Goal: Transaction & Acquisition: Purchase product/service

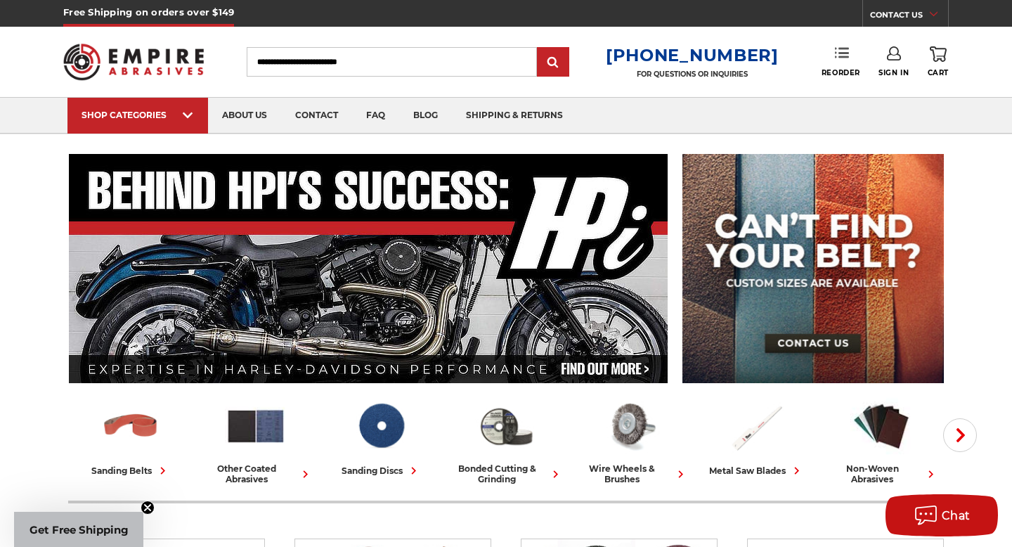
click at [843, 61] on link "Reorder" at bounding box center [841, 61] width 39 height 30
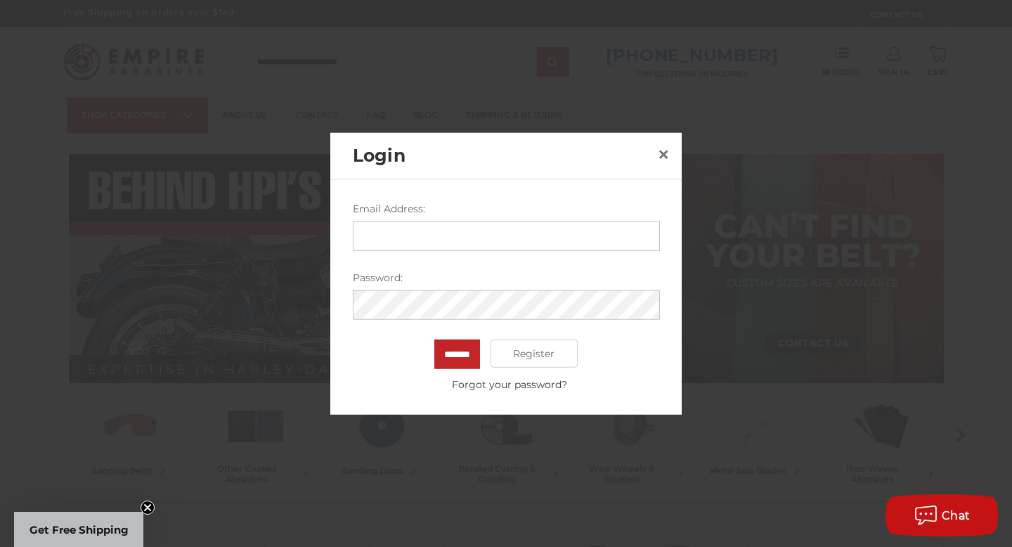
click at [543, 240] on input "Email Address:" at bounding box center [506, 236] width 307 height 30
type input "**********"
click at [434, 340] on input "*******" at bounding box center [457, 355] width 46 height 30
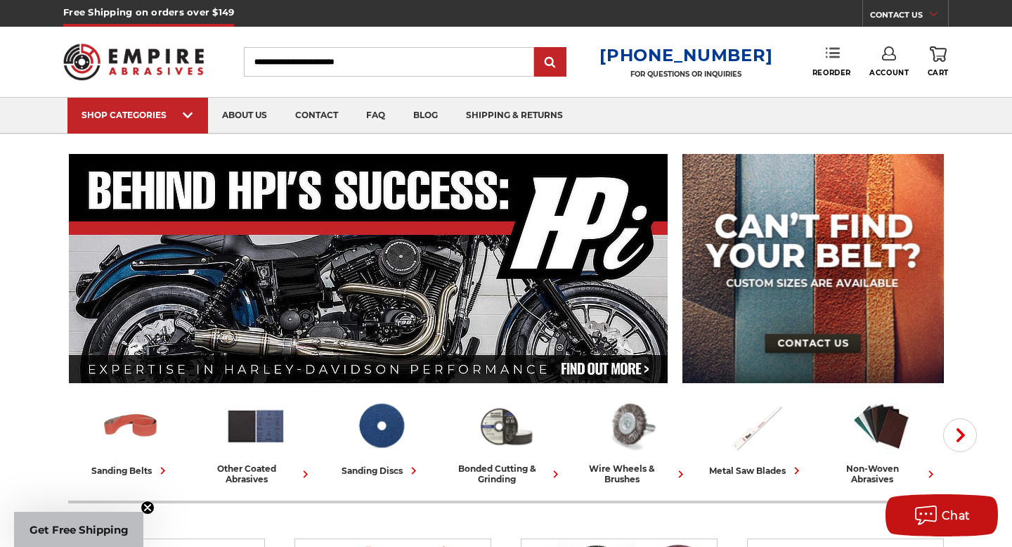
click at [834, 55] on icon at bounding box center [833, 53] width 14 height 14
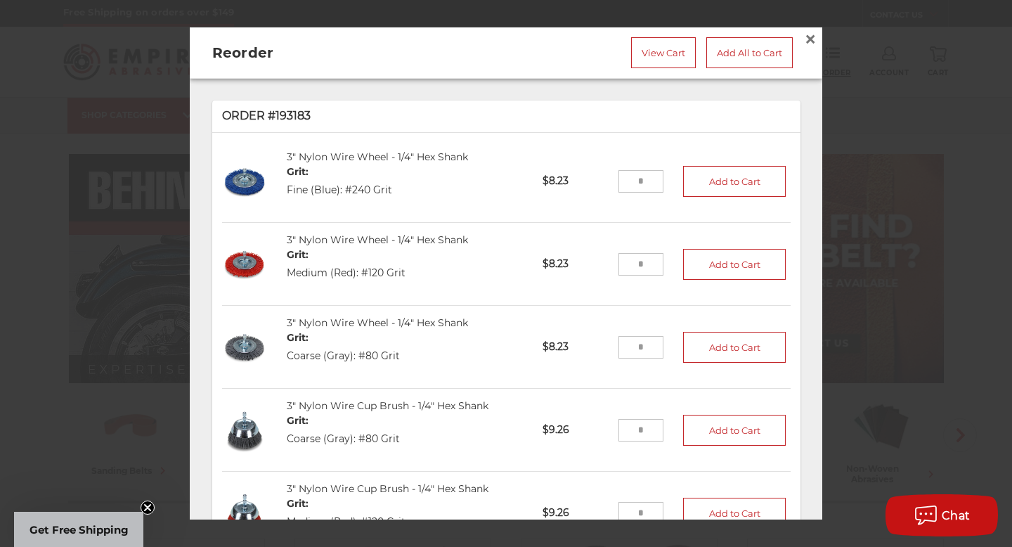
scroll to position [206, 0]
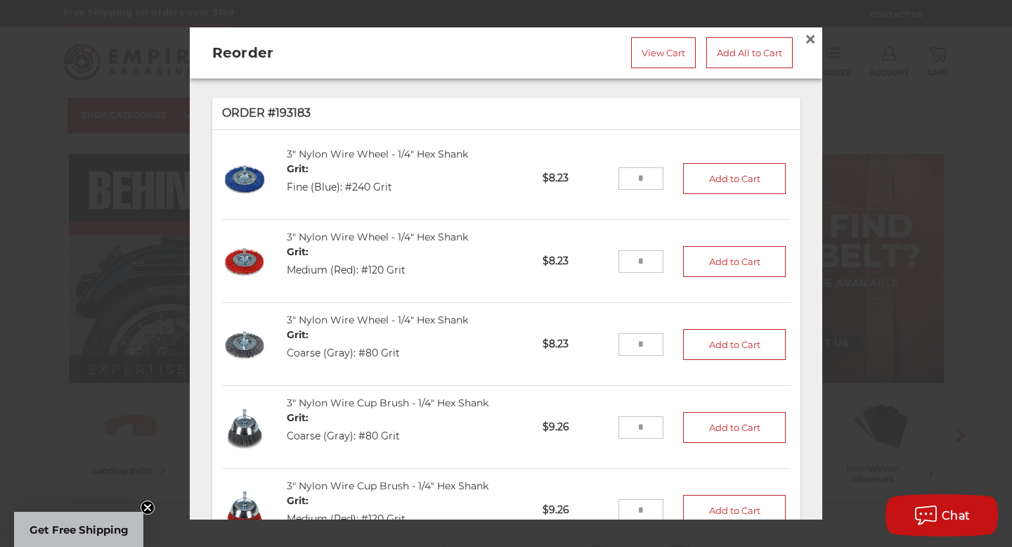
click at [648, 174] on input "tel" at bounding box center [642, 178] width 46 height 22
type input "*"
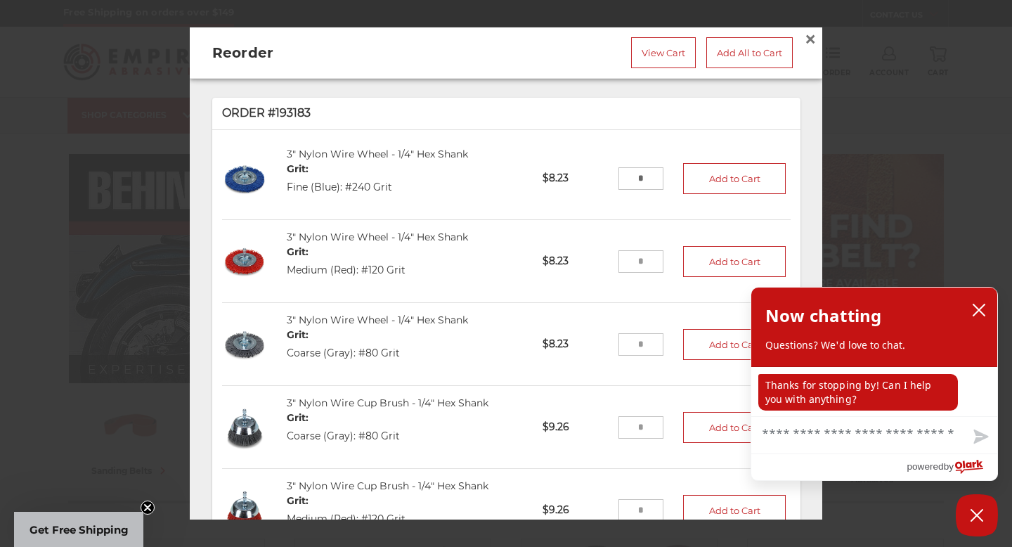
type input "*"
click at [645, 261] on input "tel" at bounding box center [642, 261] width 46 height 22
type input "*"
click at [647, 348] on input "tel" at bounding box center [642, 344] width 46 height 22
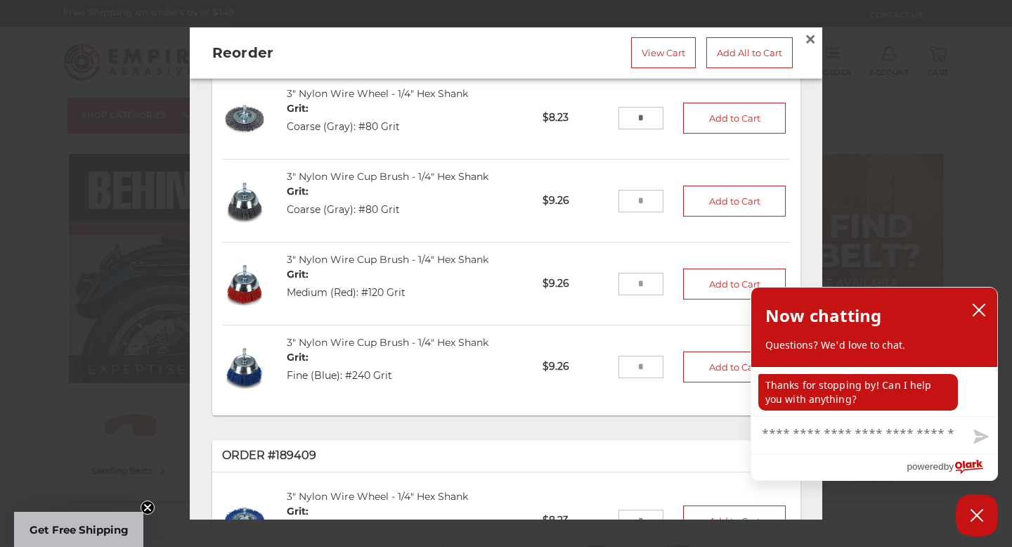
scroll to position [434, 0]
type input "*"
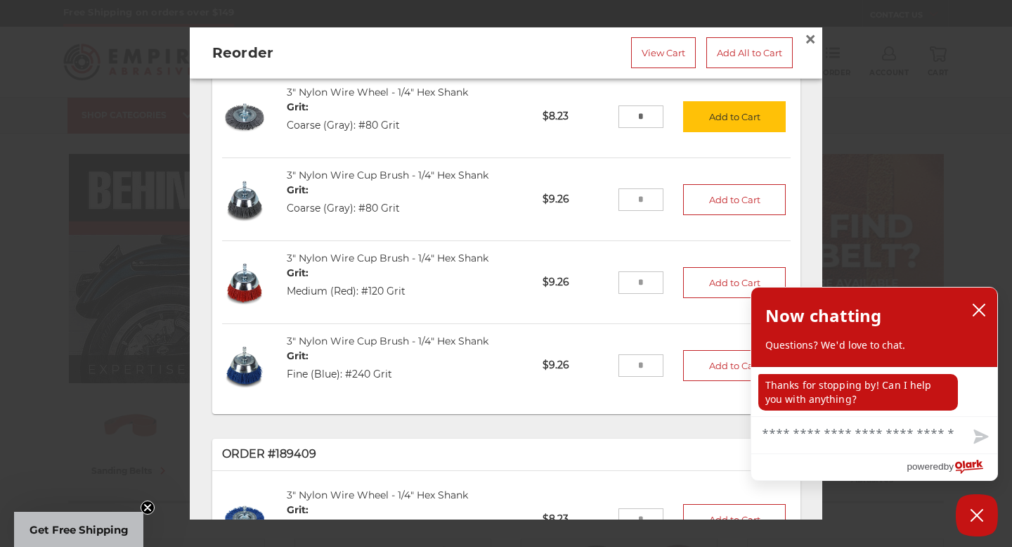
click at [640, 197] on input "tel" at bounding box center [642, 199] width 46 height 22
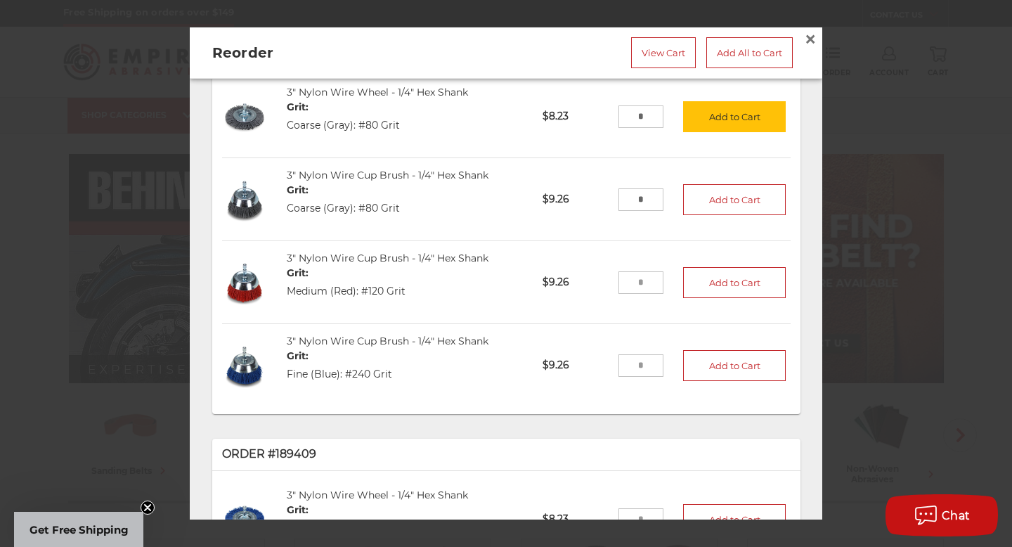
type input "*"
click at [638, 290] on input "tel" at bounding box center [642, 282] width 46 height 22
type input "*"
click at [639, 360] on input "tel" at bounding box center [642, 365] width 46 height 22
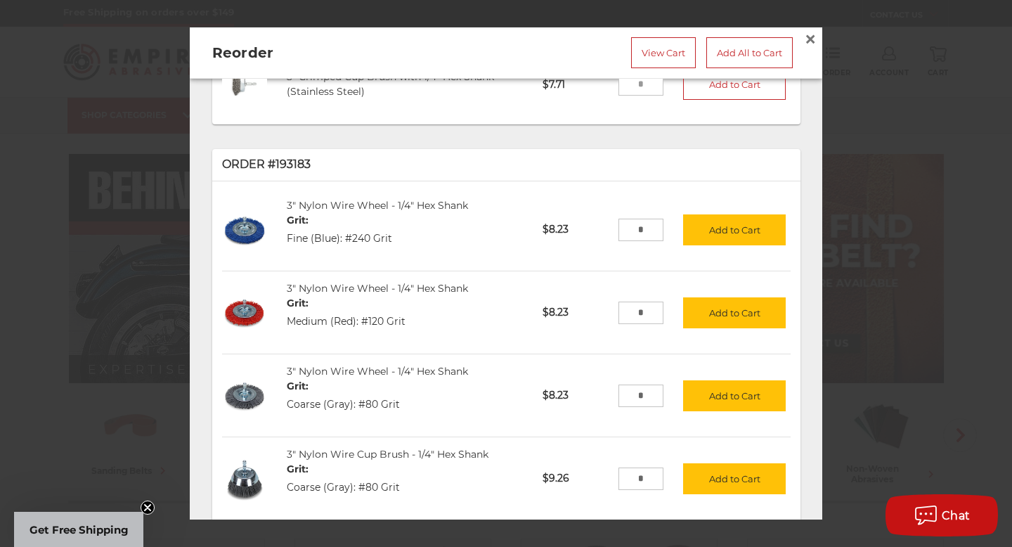
scroll to position [153, 0]
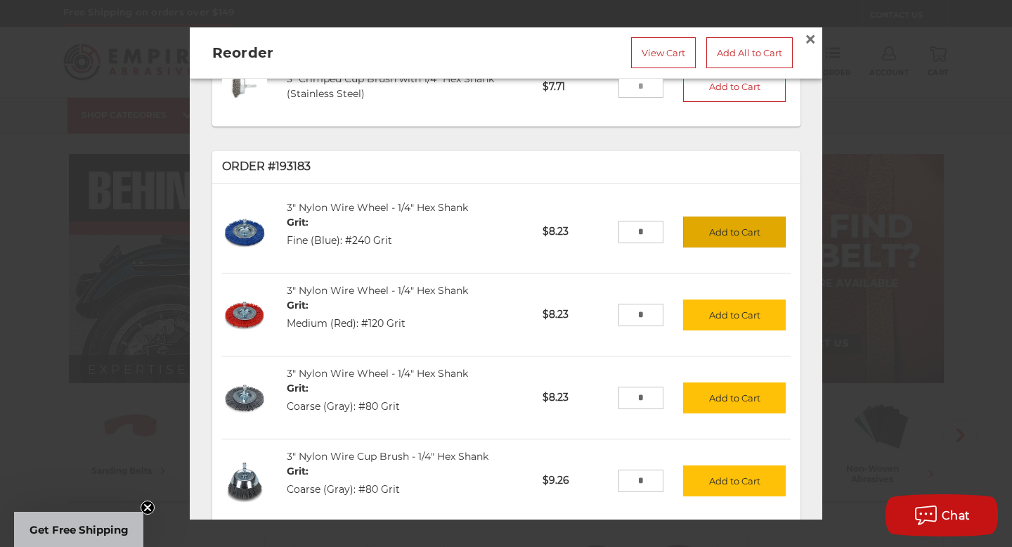
type input "*"
click at [733, 244] on button "Add to Cart" at bounding box center [734, 232] width 103 height 31
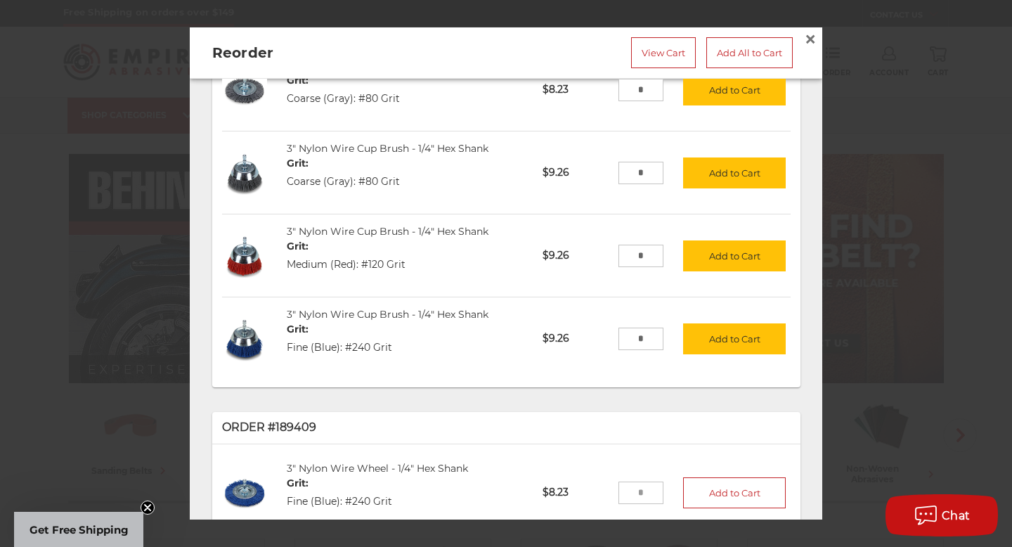
scroll to position [460, 0]
click at [713, 347] on button "Add to Cart" at bounding box center [734, 339] width 103 height 31
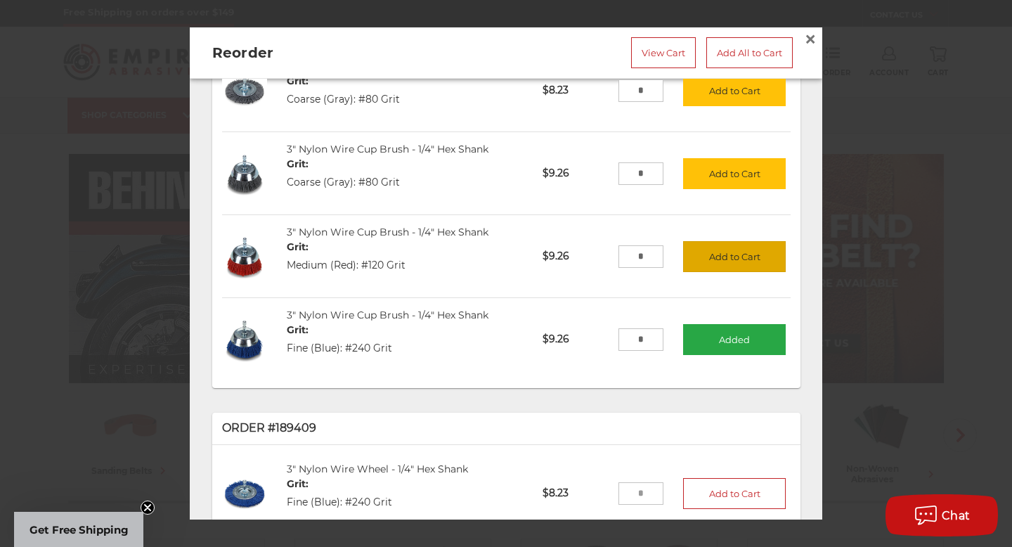
click at [732, 251] on button "Add to Cart" at bounding box center [734, 256] width 103 height 31
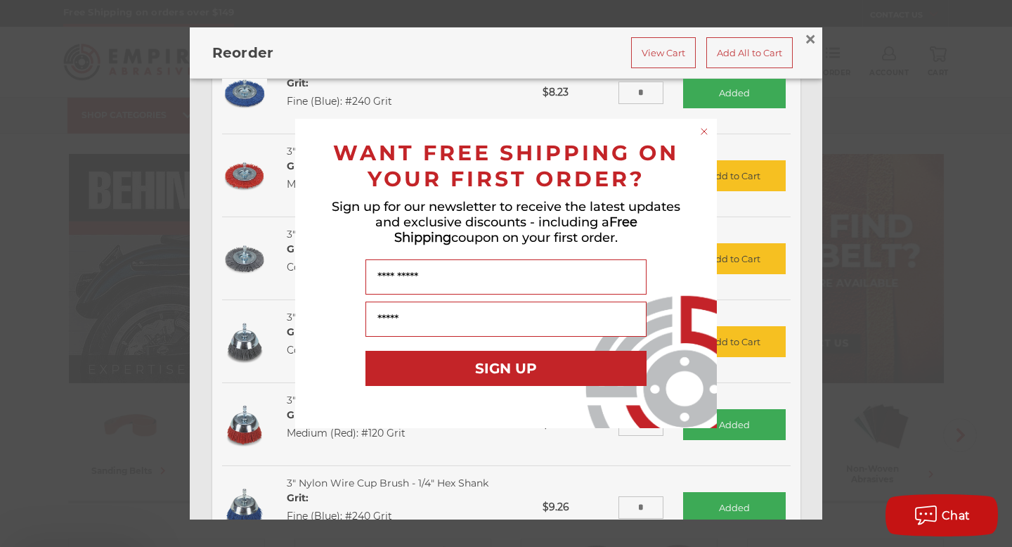
scroll to position [290, 0]
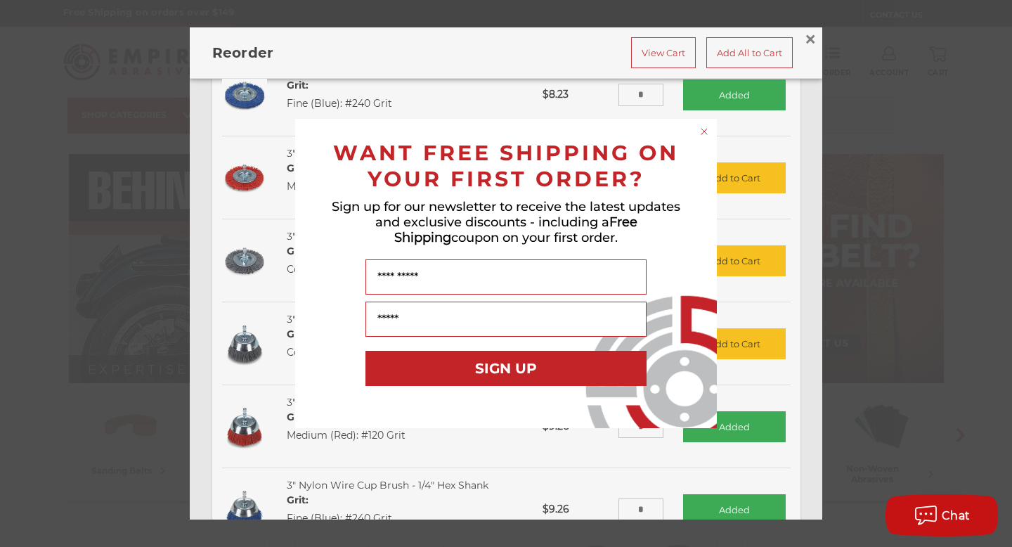
click at [704, 131] on circle "Close dialog" at bounding box center [704, 131] width 13 height 13
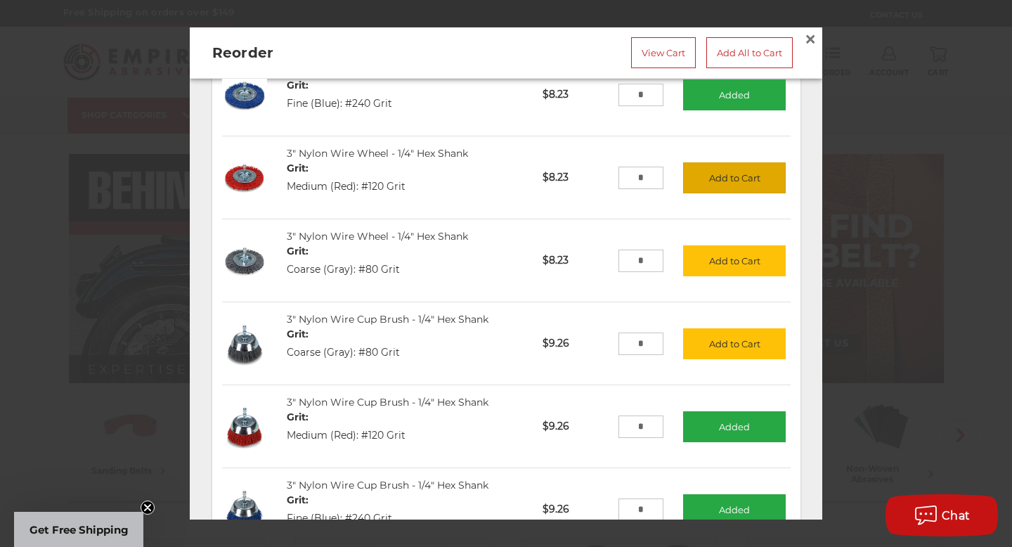
click at [722, 181] on button "Add to Cart" at bounding box center [734, 177] width 103 height 31
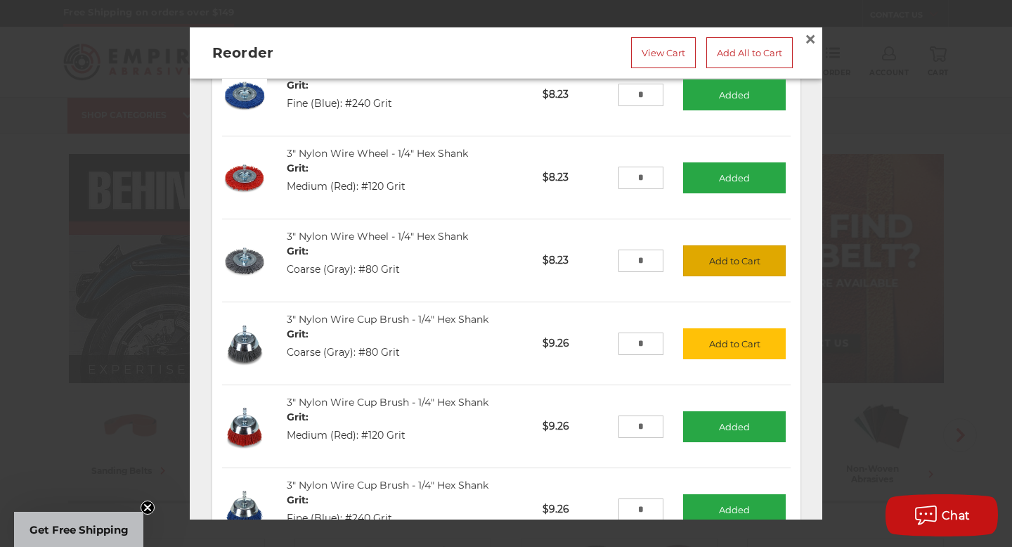
click at [730, 261] on button "Add to Cart" at bounding box center [734, 260] width 103 height 31
click at [737, 347] on button "Add to Cart" at bounding box center [734, 343] width 103 height 31
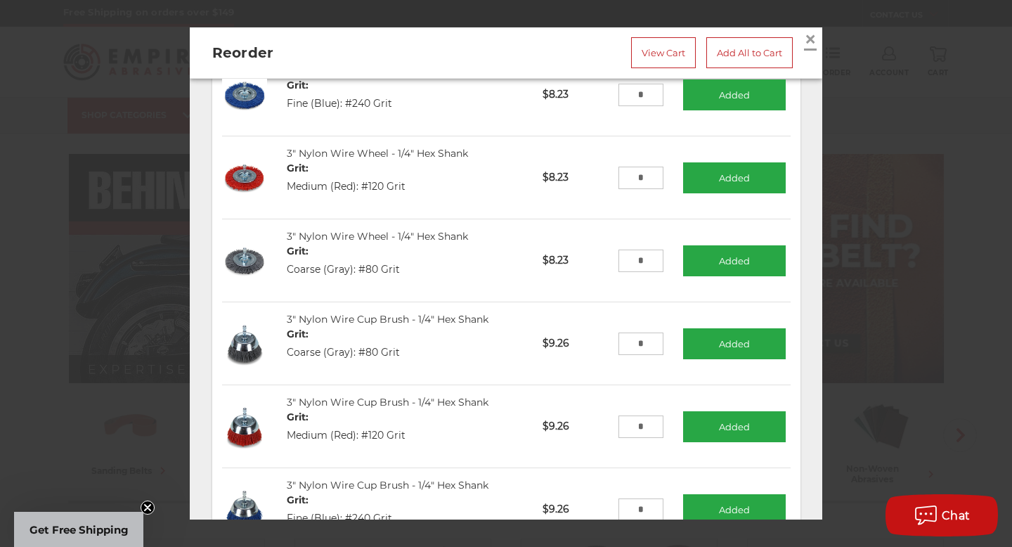
click at [812, 39] on span "×" at bounding box center [810, 38] width 13 height 27
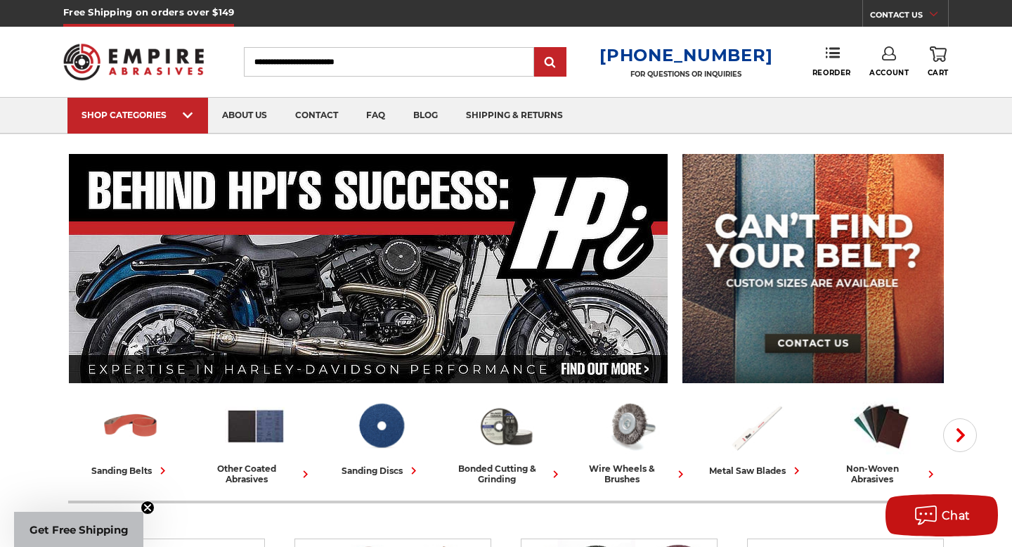
click at [946, 54] on icon at bounding box center [938, 53] width 17 height 15
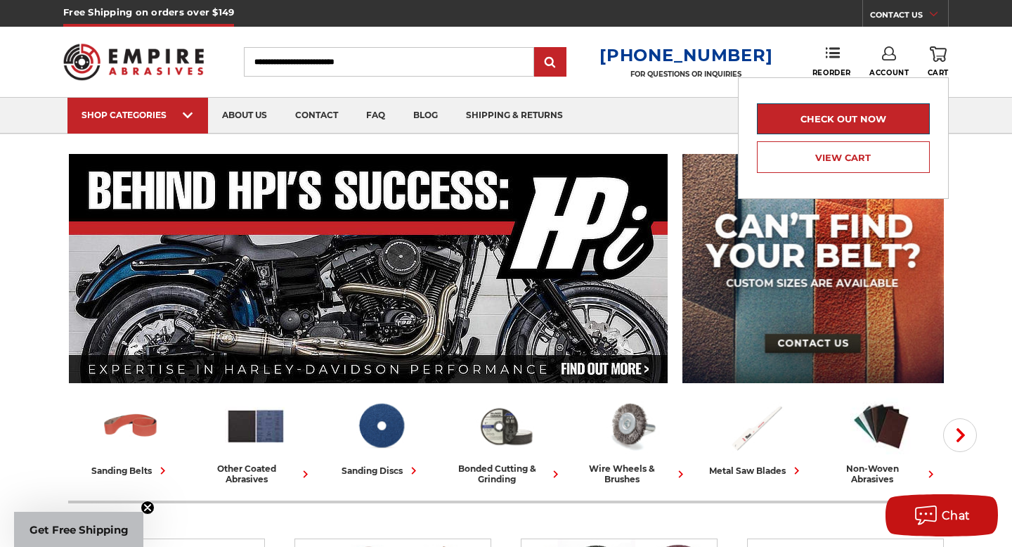
click at [863, 116] on link "Check out now" at bounding box center [843, 118] width 173 height 31
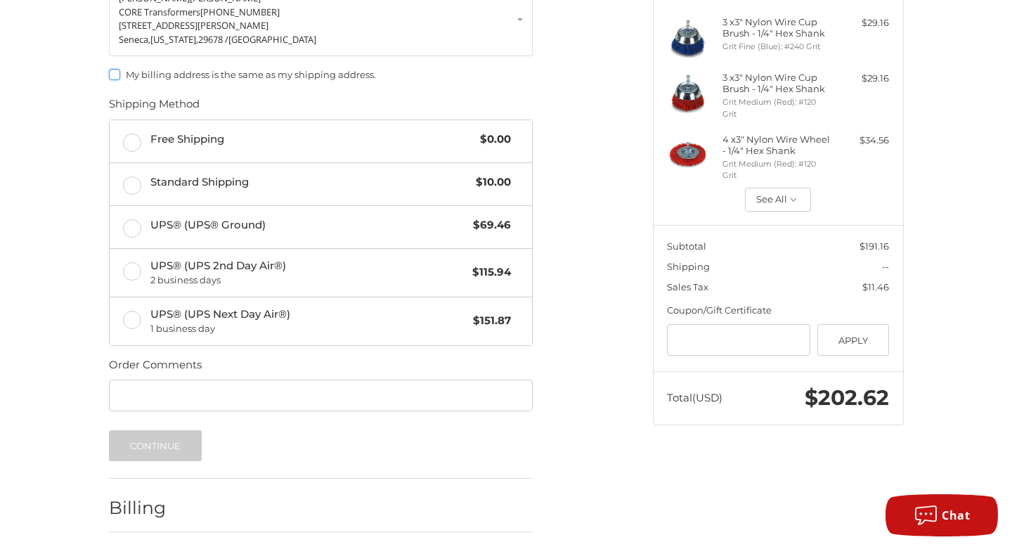
scroll to position [246, 0]
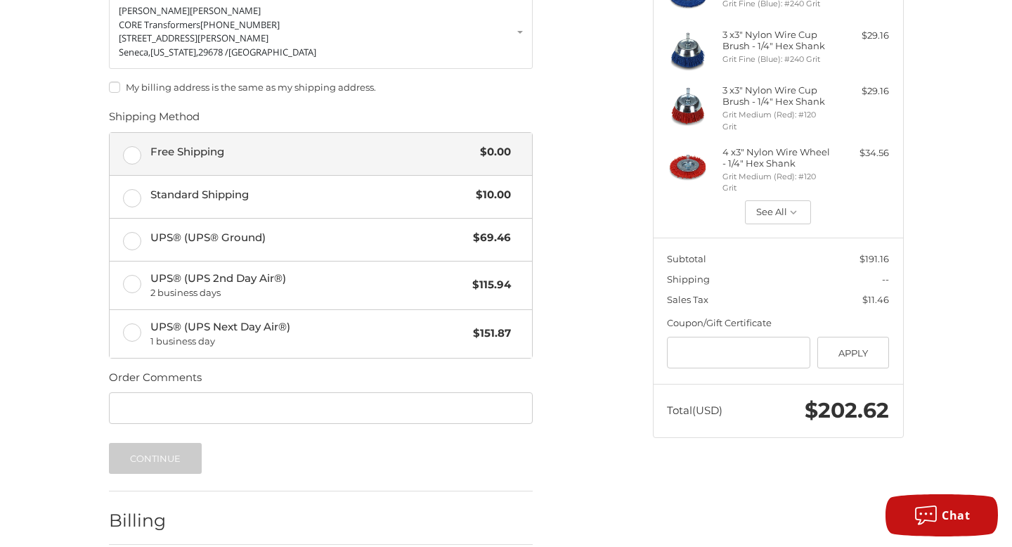
click at [130, 152] on label "Free Shipping $0.00" at bounding box center [321, 154] width 423 height 42
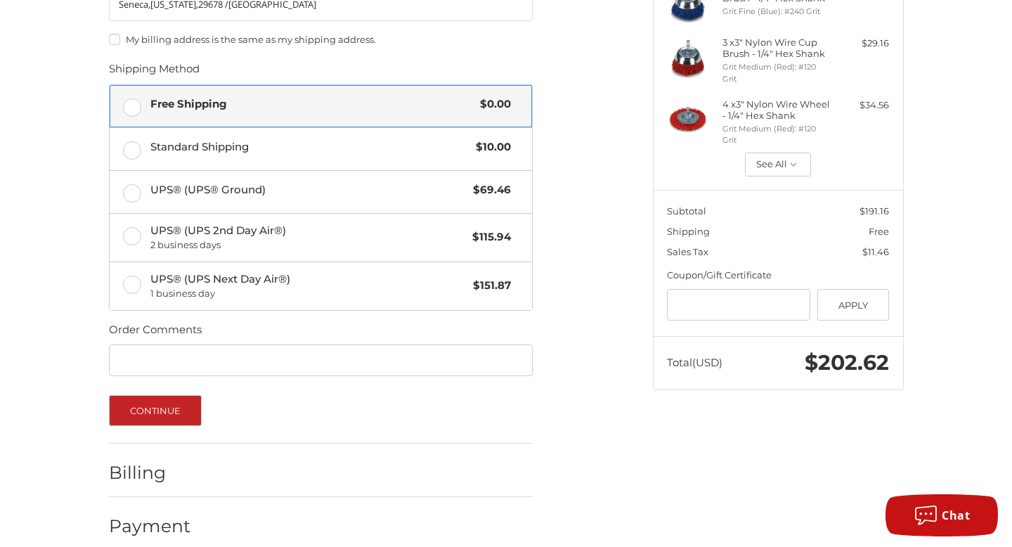
scroll to position [311, 0]
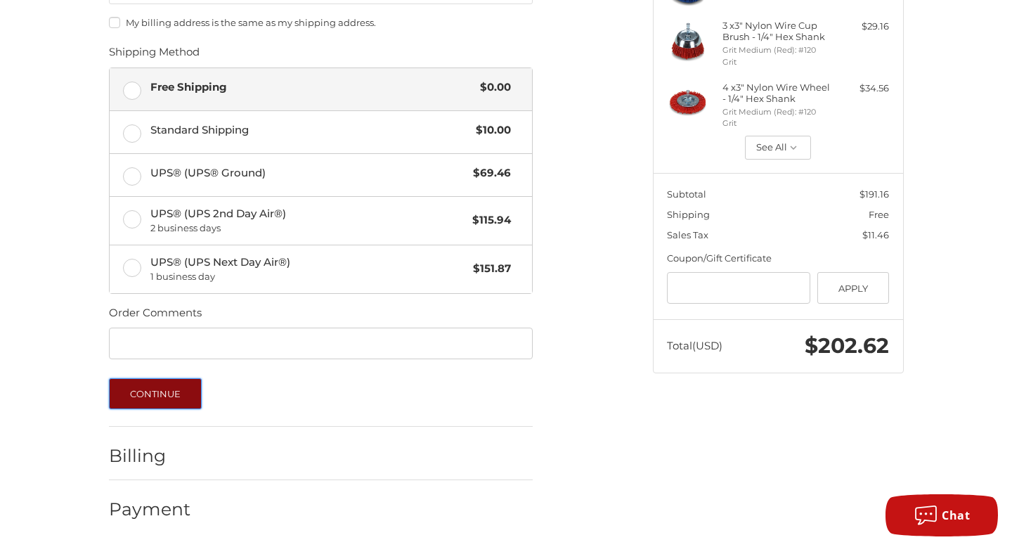
click at [176, 386] on button "Continue" at bounding box center [156, 393] width 94 height 31
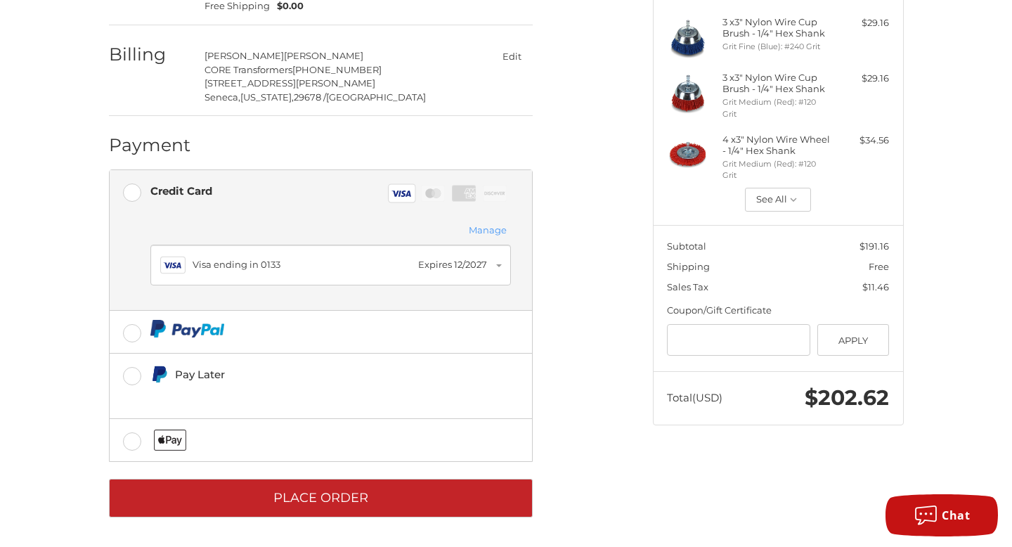
scroll to position [260, 0]
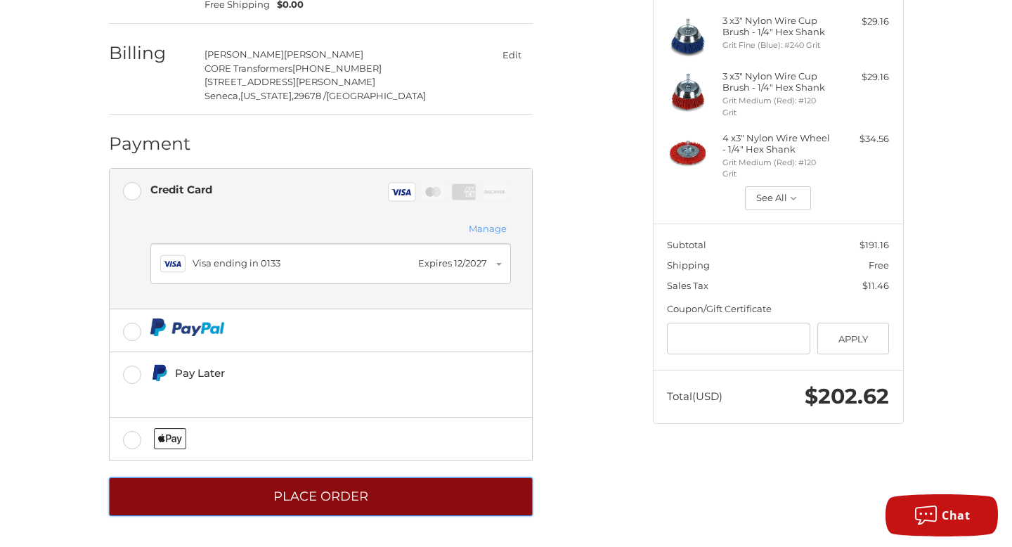
click at [263, 493] on button "Place Order" at bounding box center [321, 496] width 424 height 39
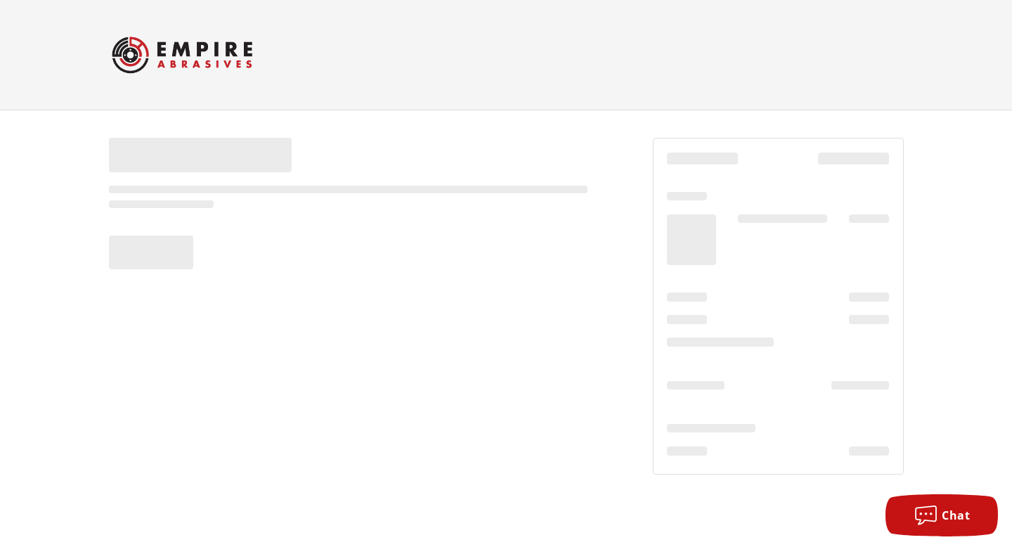
scroll to position [0, 0]
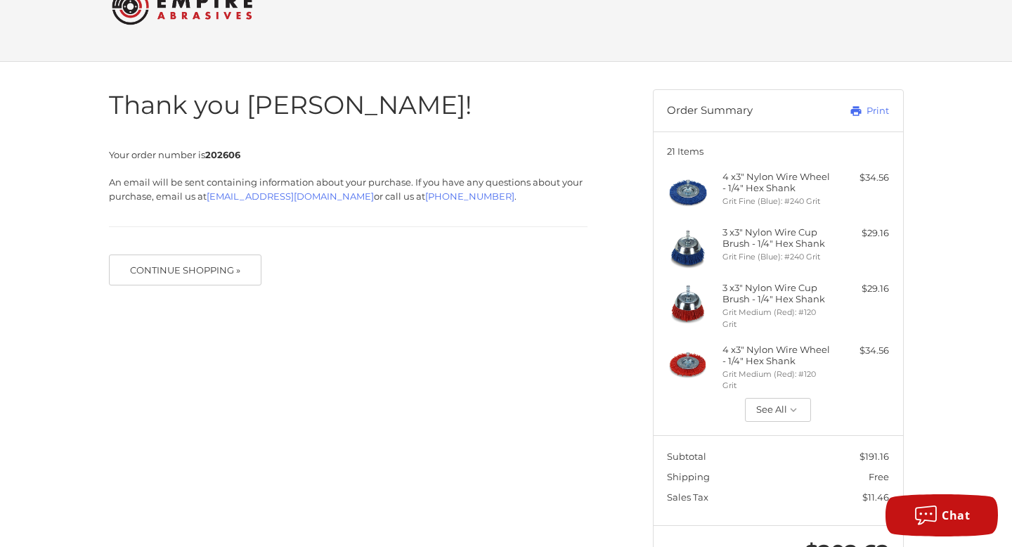
scroll to position [49, 0]
click at [889, 112] on header "Order Summary Print" at bounding box center [779, 109] width 250 height 41
click at [876, 111] on link "Print" at bounding box center [855, 110] width 70 height 14
